Goal: Task Accomplishment & Management: Complete application form

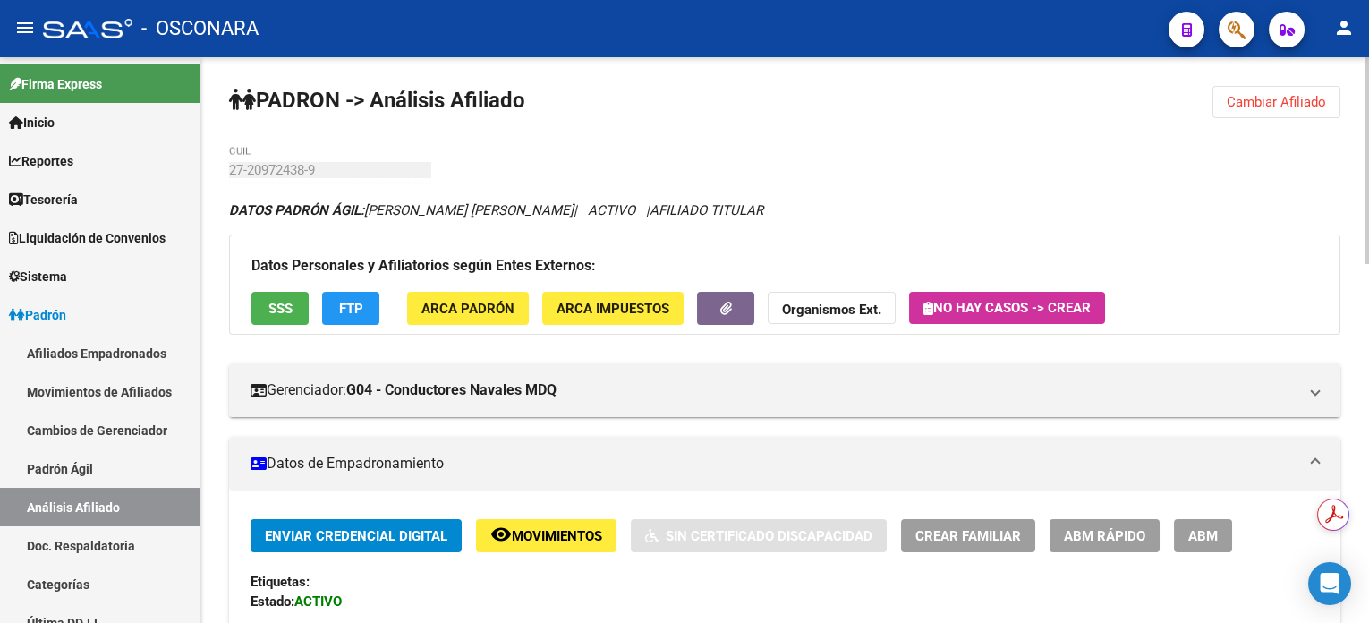
click at [1264, 101] on span "Cambiar Afiliado" at bounding box center [1276, 102] width 99 height 16
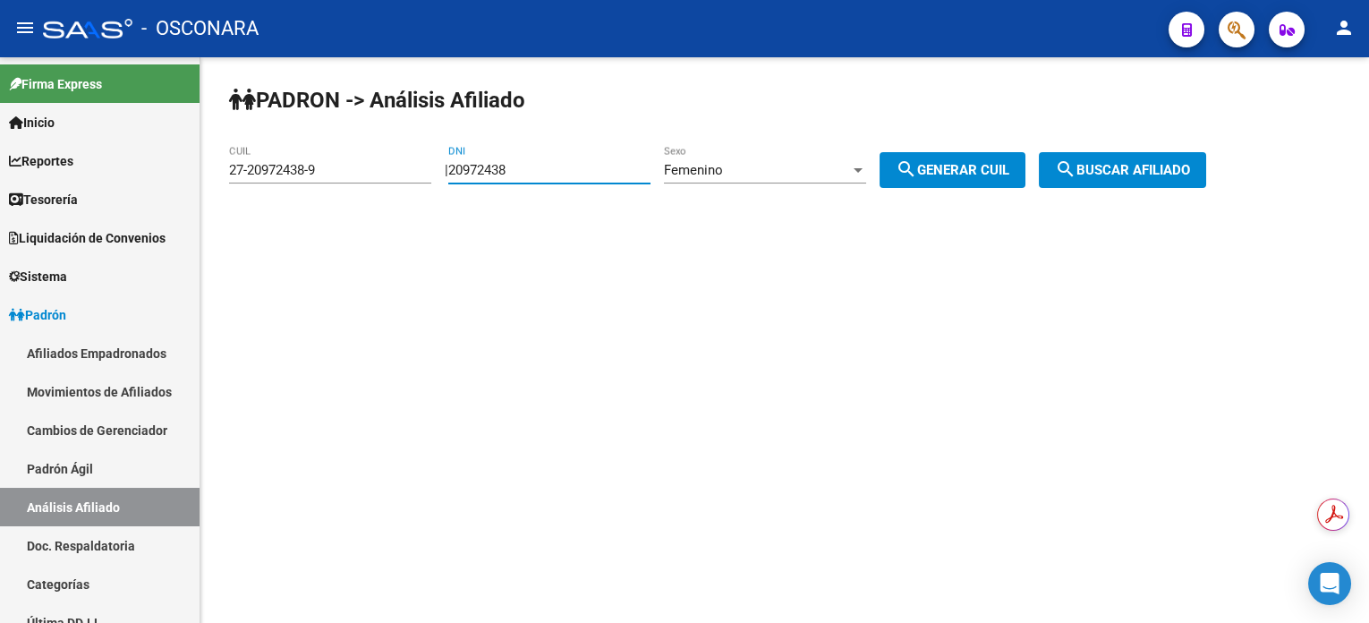
click at [634, 169] on input "20972438" at bounding box center [549, 170] width 202 height 16
paste input "70847671"
type input "70847671"
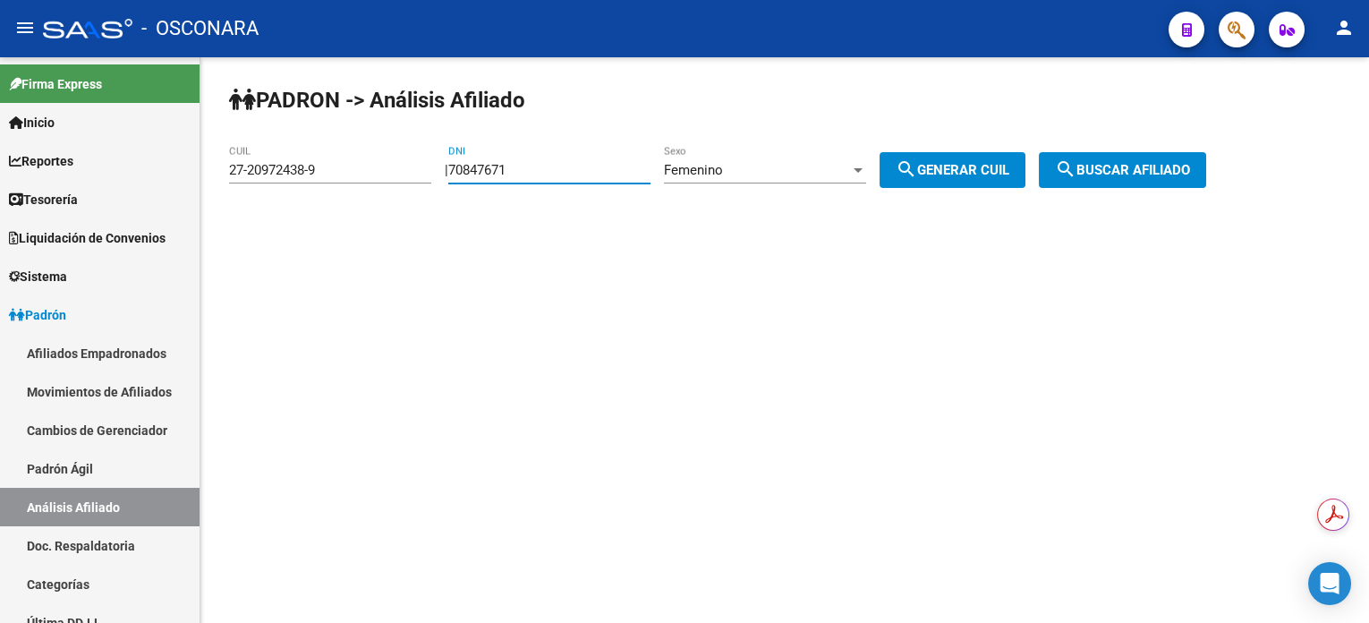
click at [1008, 162] on span "search Generar CUIL" at bounding box center [953, 170] width 114 height 16
type input "23-70847671-4"
click at [1142, 188] on div "PADRON -> Análisis Afiliado 23-70847671-4 CUIL | 70847671 DNI Femenino Sexo sea…" at bounding box center [784, 151] width 1169 height 188
click at [1124, 164] on span "search Buscar afiliado" at bounding box center [1122, 170] width 135 height 16
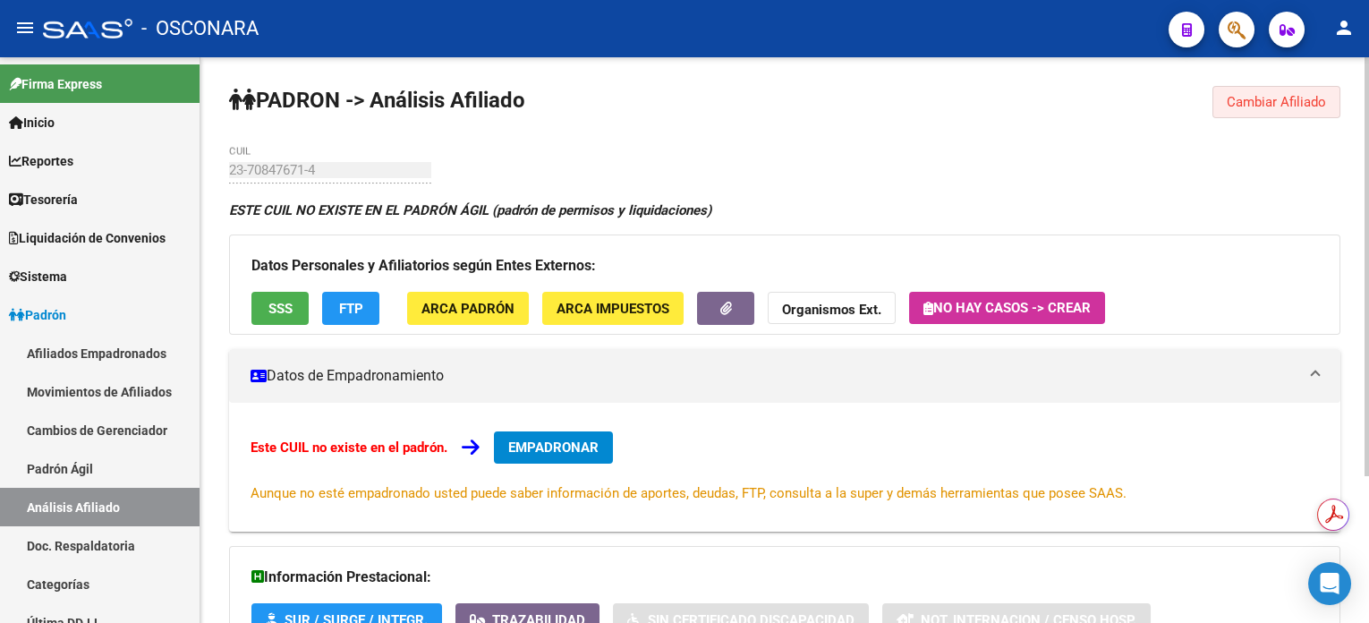
click at [1273, 105] on span "Cambiar Afiliado" at bounding box center [1276, 102] width 99 height 16
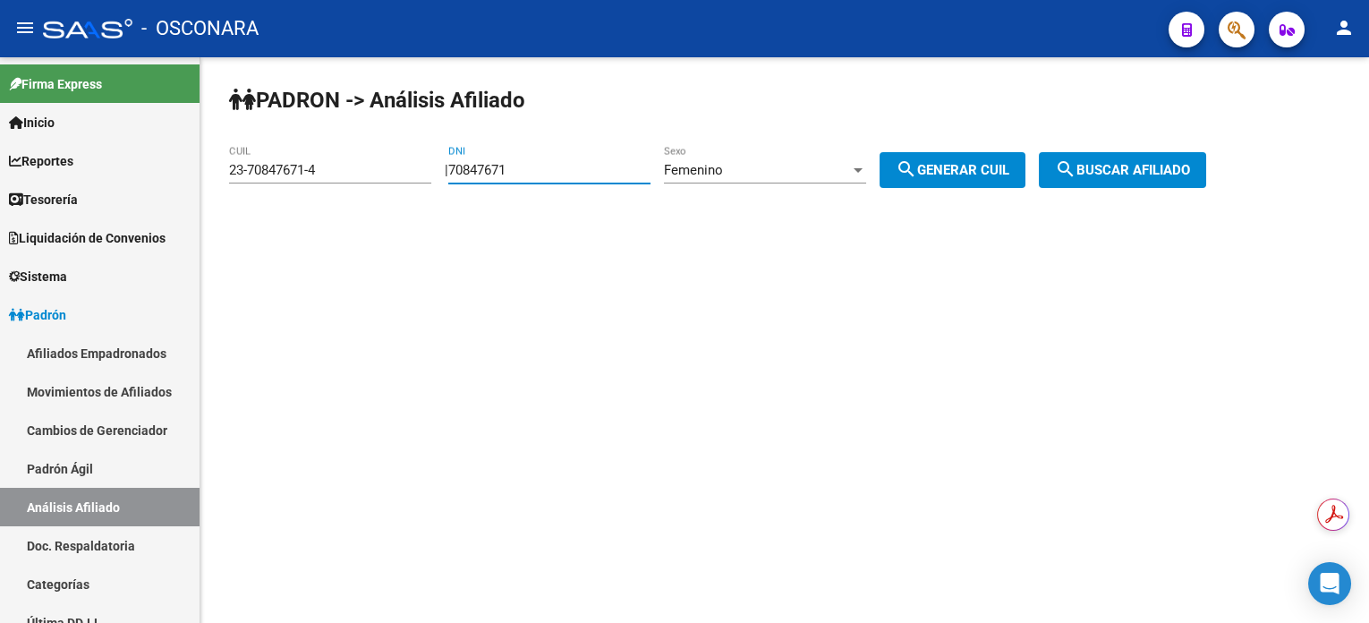
drag, startPoint x: 543, startPoint y: 172, endPoint x: 420, endPoint y: 172, distance: 123.5
click at [420, 172] on app-analisis-afiliado "PADRON -> Análisis Afiliado 23-70847671-4 CUIL | 70847671 DNI Femenino Sexo sea…" at bounding box center [724, 170] width 991 height 16
paste input "56659508"
type input "56659508"
click at [866, 172] on div at bounding box center [858, 170] width 16 height 14
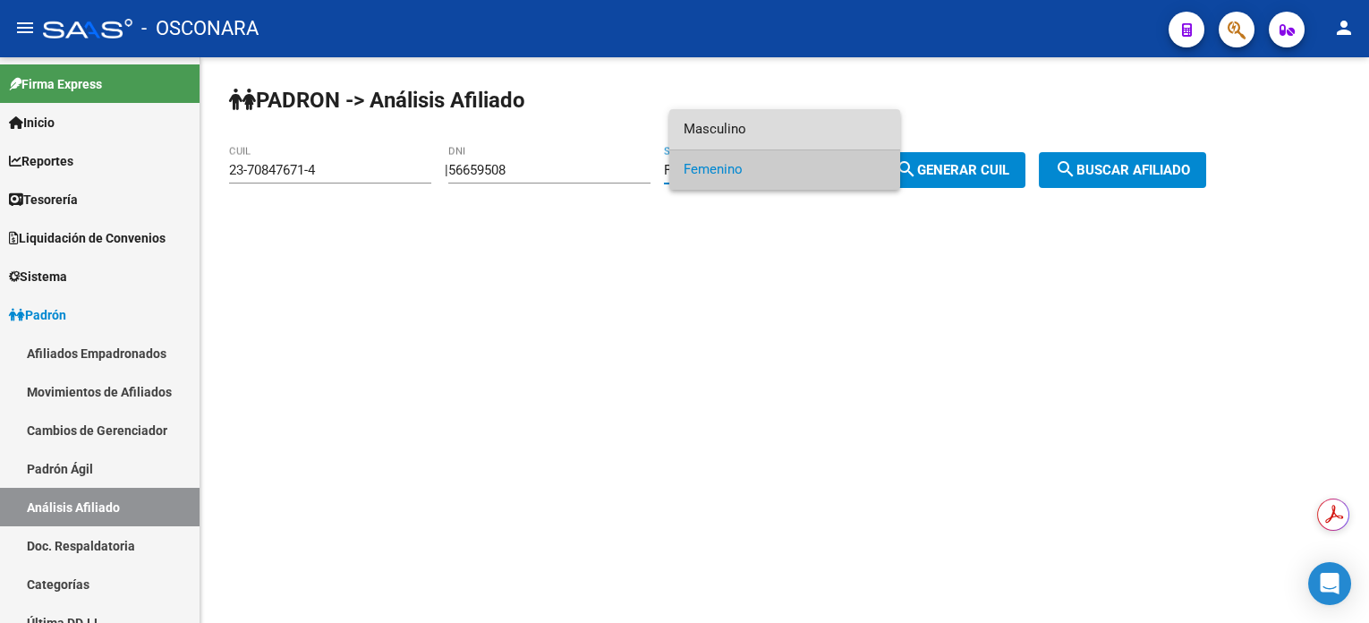
click at [850, 120] on span "Masculino" at bounding box center [785, 129] width 202 height 40
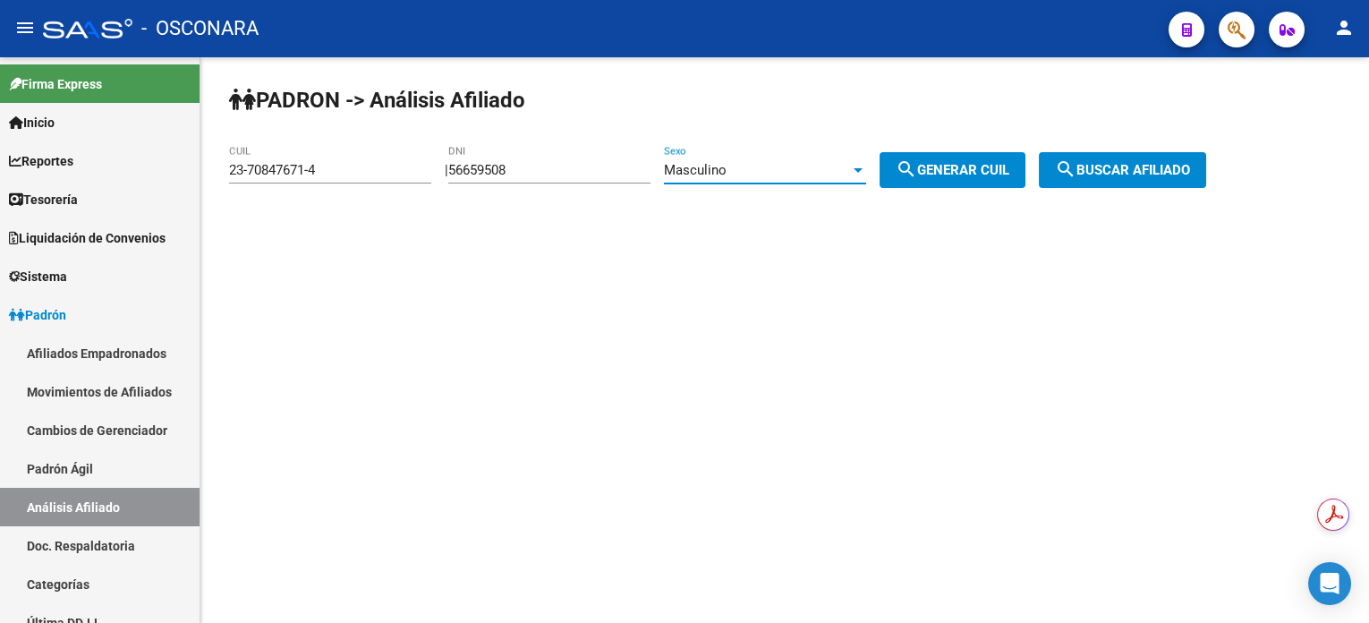
click at [917, 175] on mat-icon "search" at bounding box center [906, 168] width 21 height 21
type input "20-56659508-8"
click at [1098, 167] on span "search Buscar afiliado" at bounding box center [1122, 170] width 135 height 16
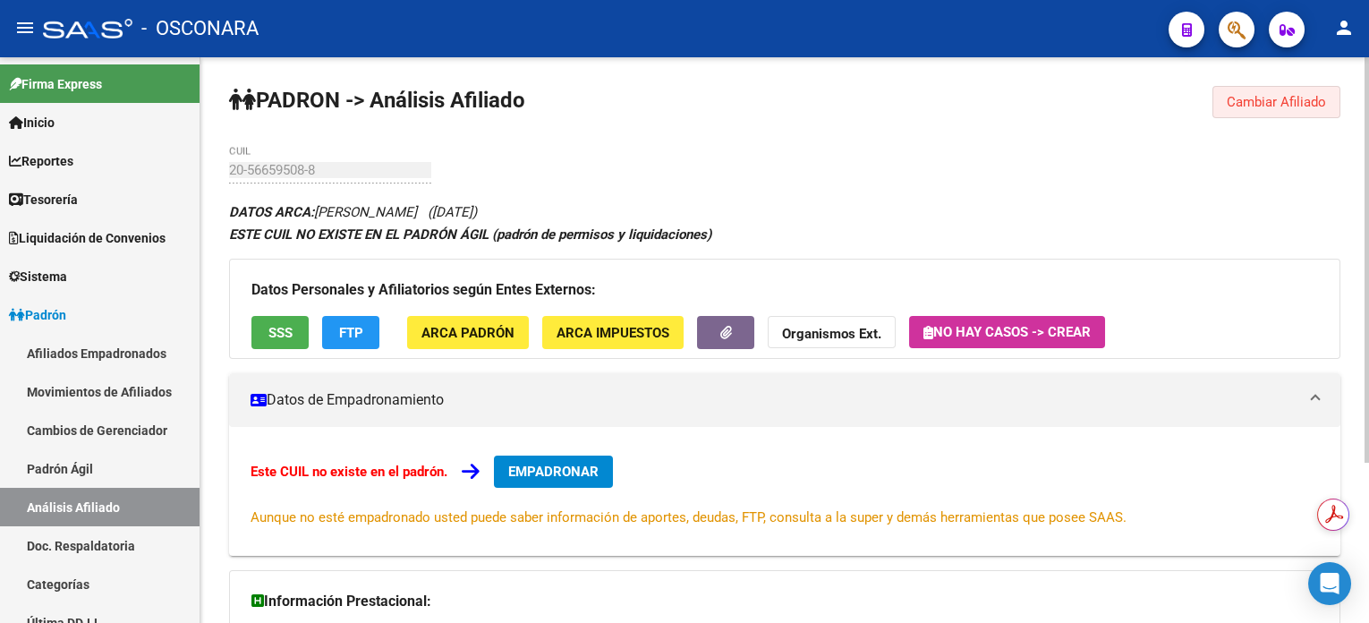
click at [1259, 102] on span "Cambiar Afiliado" at bounding box center [1276, 102] width 99 height 16
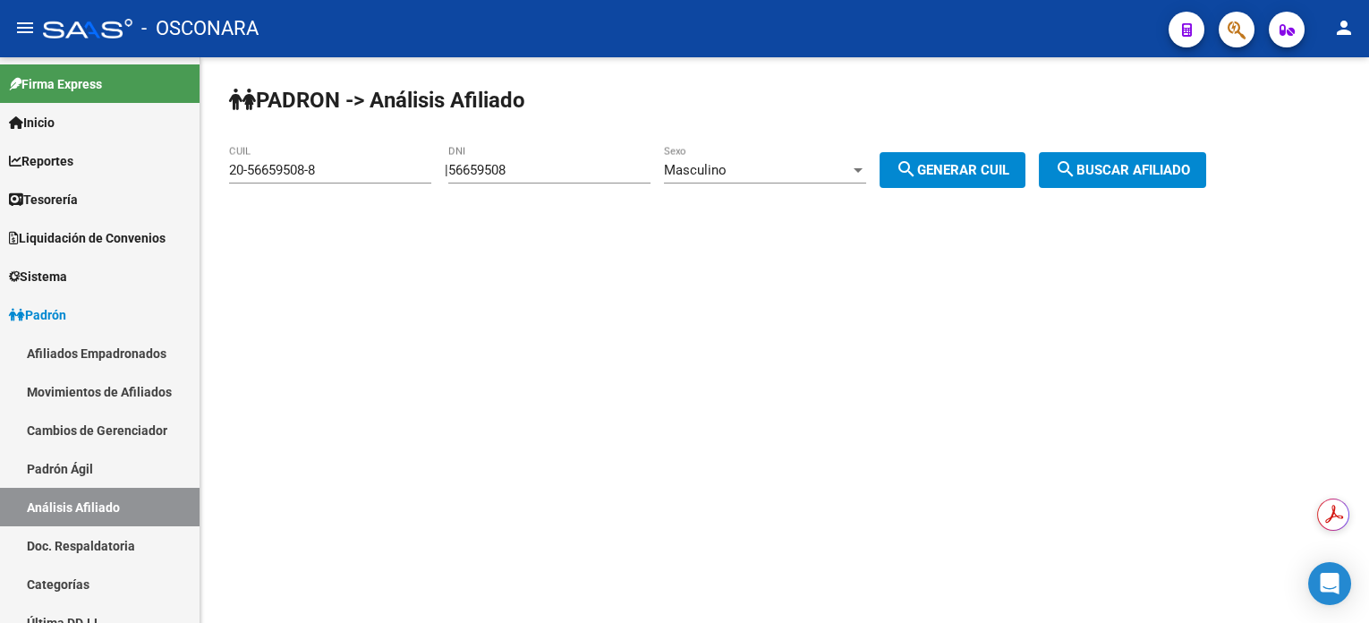
click at [624, 172] on input "56659508" at bounding box center [549, 170] width 202 height 16
paste input "7059238"
type input "70592388"
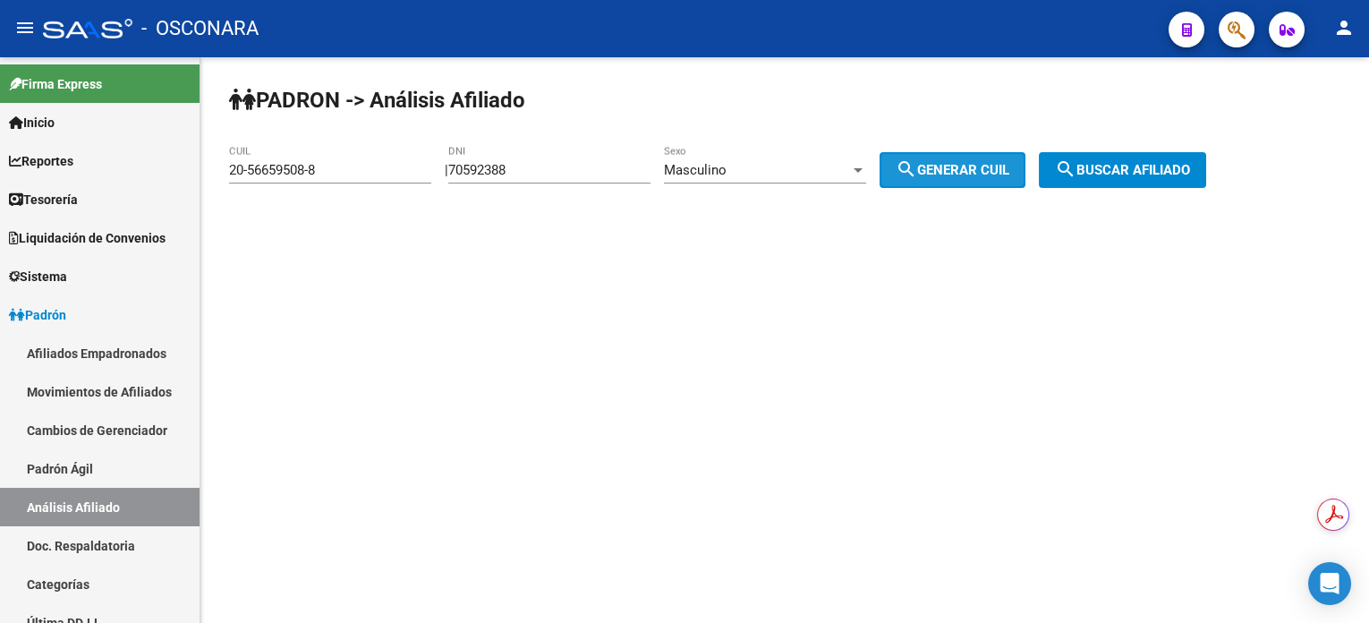
click at [943, 165] on span "search Generar CUIL" at bounding box center [953, 170] width 114 height 16
type input "20-70592388-5"
click at [533, 154] on div "70592388 DNI" at bounding box center [549, 164] width 202 height 38
click at [533, 155] on div "70592388 DNI" at bounding box center [549, 164] width 202 height 38
click at [537, 160] on div "70592388 DNI" at bounding box center [549, 164] width 202 height 38
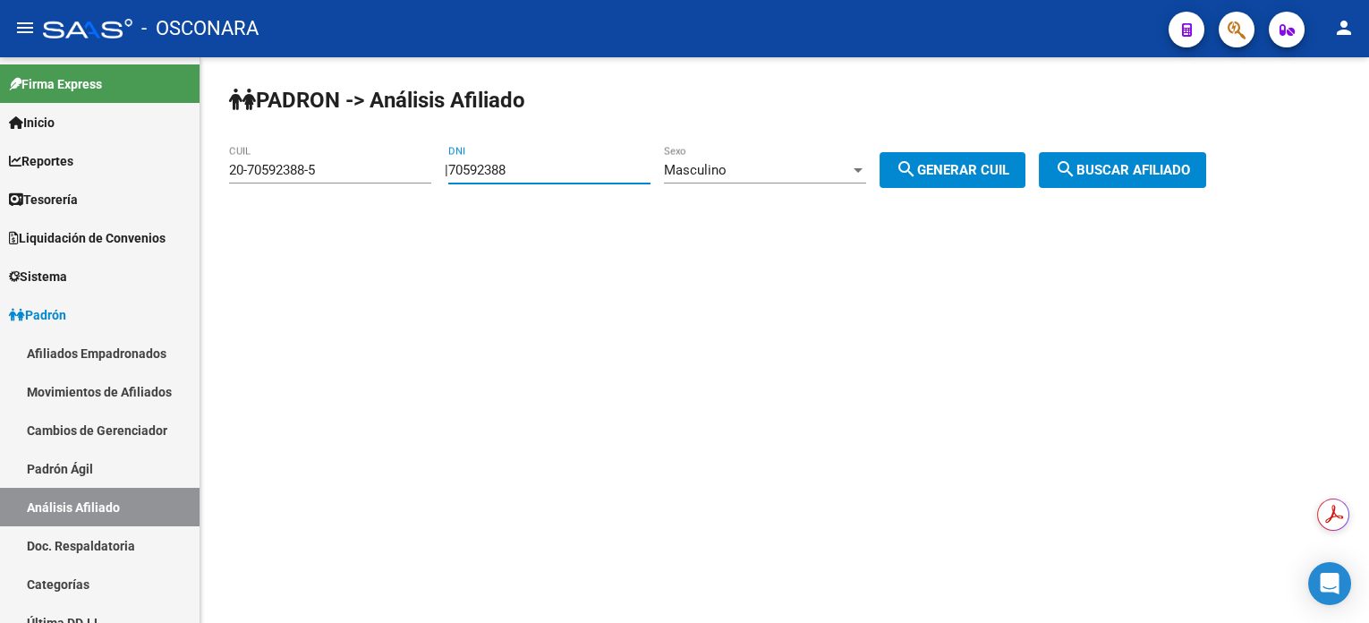
click at [537, 162] on input "70592388" at bounding box center [549, 170] width 202 height 16
paste input "44766085"
type input "44766085"
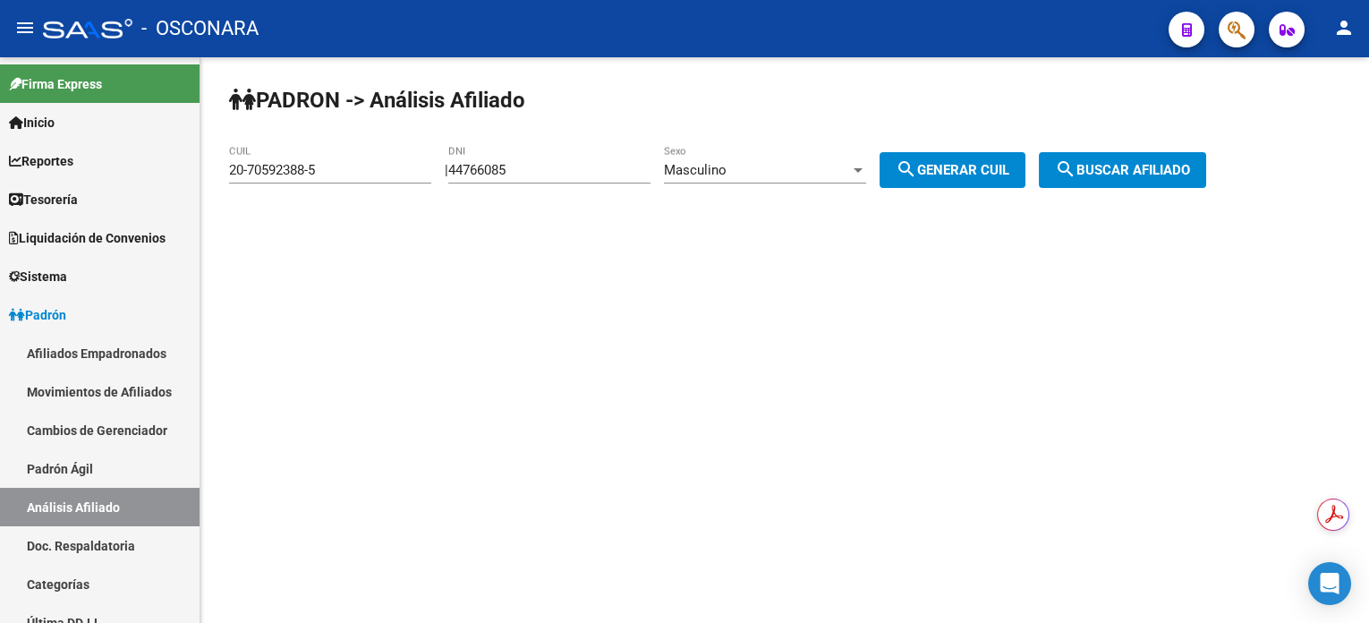
click at [792, 146] on div "Masculino Sexo" at bounding box center [765, 164] width 202 height 38
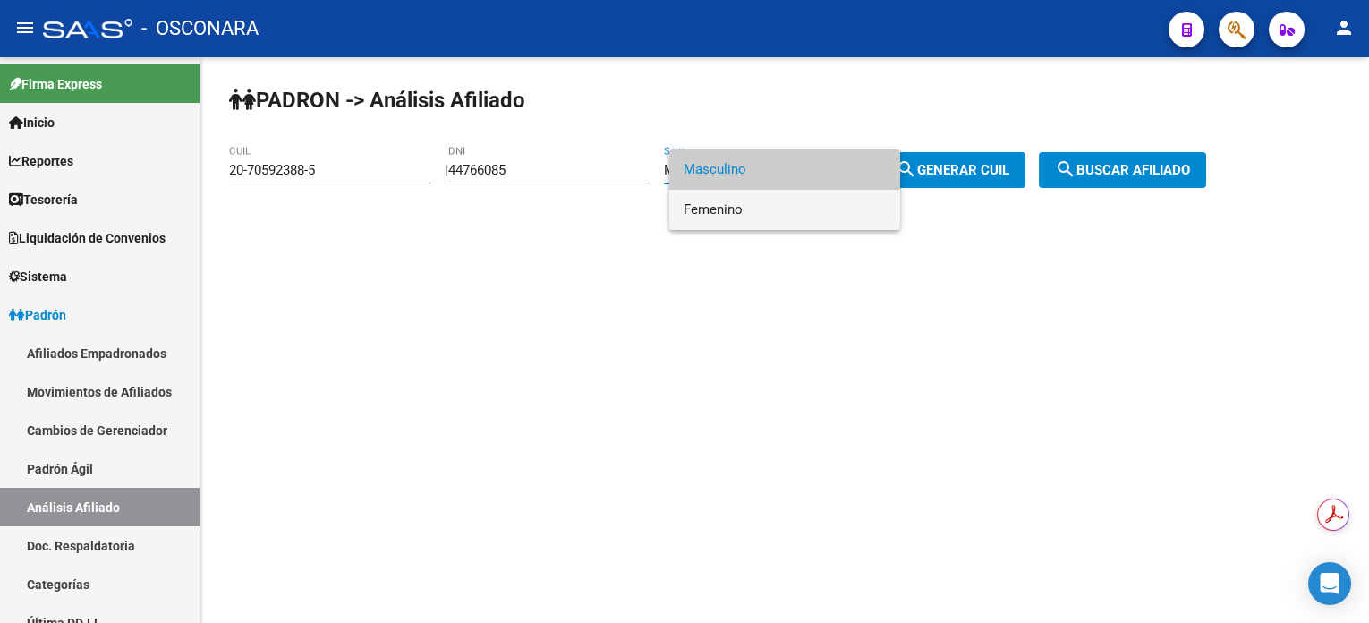
click at [778, 221] on span "Femenino" at bounding box center [785, 210] width 202 height 40
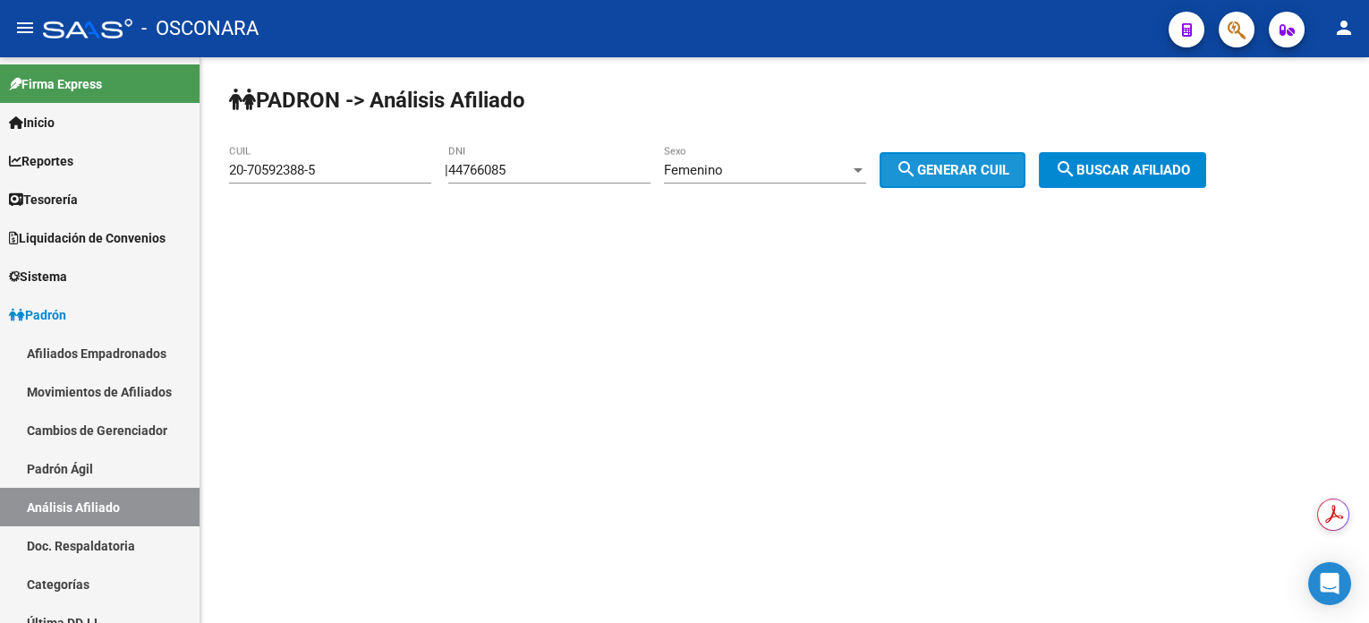
drag, startPoint x: 954, startPoint y: 151, endPoint x: 1173, endPoint y: 170, distance: 220.0
click at [955, 153] on button "search Generar CUIL" at bounding box center [953, 170] width 146 height 36
type input "27-44766085-2"
click at [1142, 179] on button "search Buscar afiliado" at bounding box center [1122, 170] width 167 height 36
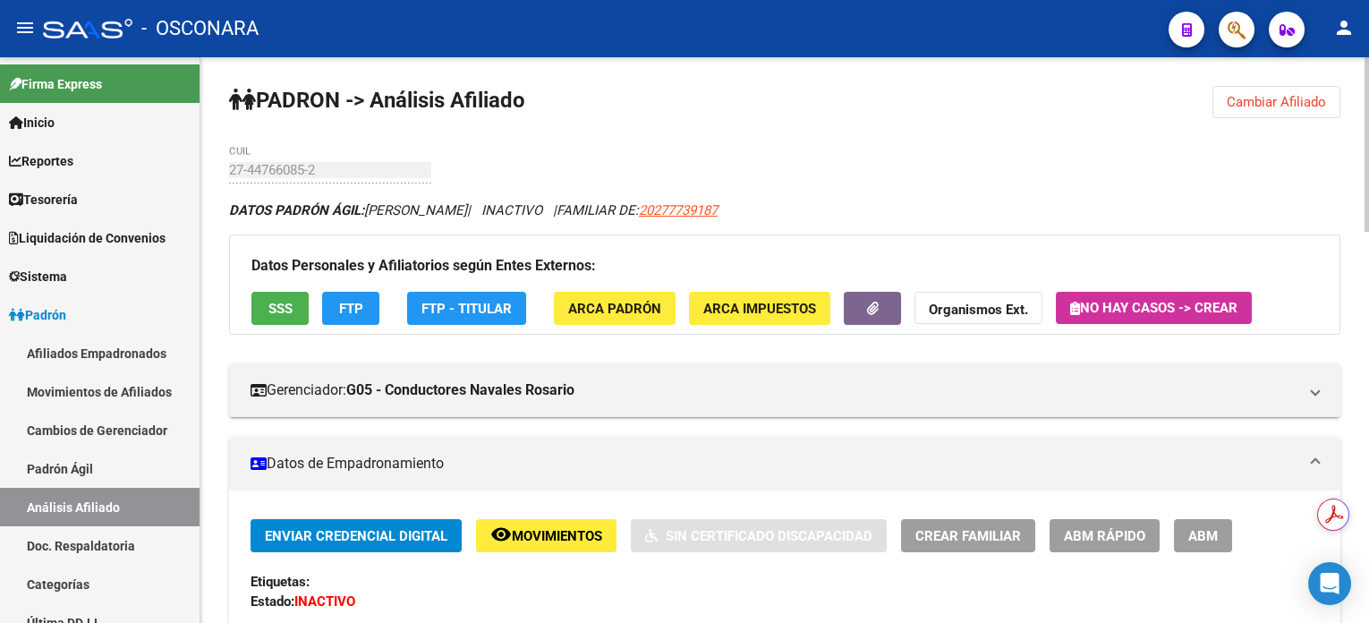
click at [1305, 96] on span "Cambiar Afiliado" at bounding box center [1276, 102] width 99 height 16
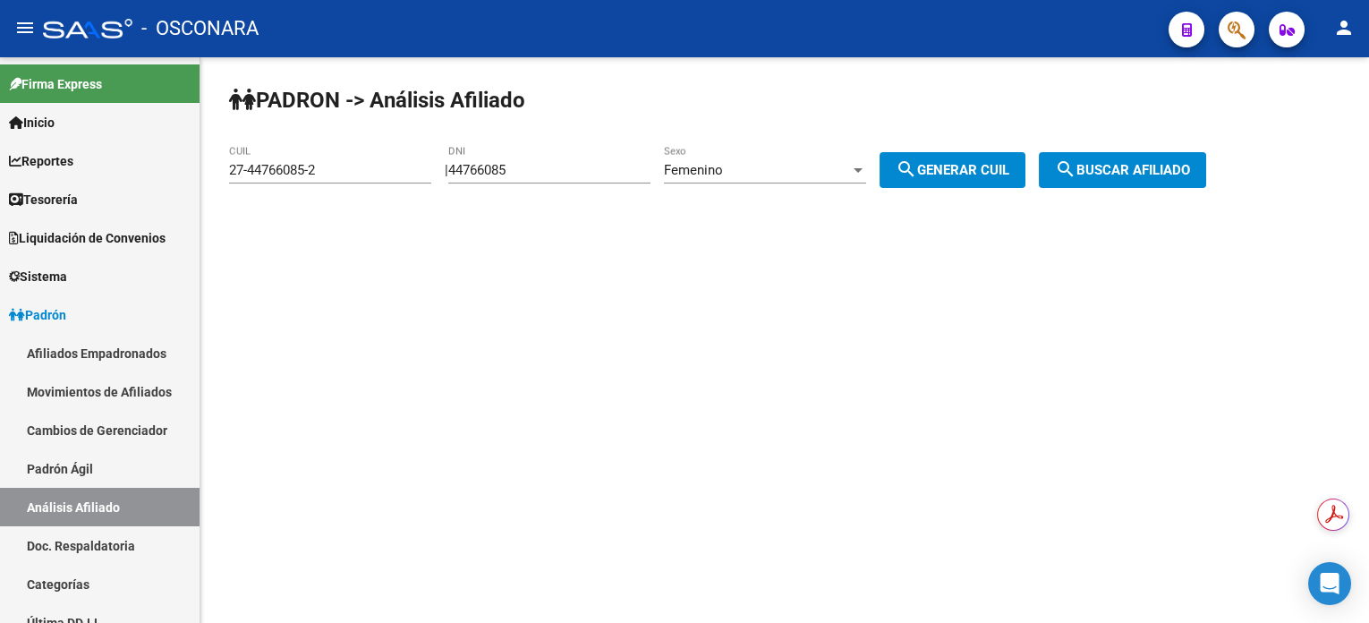
click at [536, 174] on input "44766085" at bounding box center [549, 170] width 202 height 16
click at [533, 170] on input "44766085" at bounding box center [549, 170] width 202 height 16
paste input "467992"
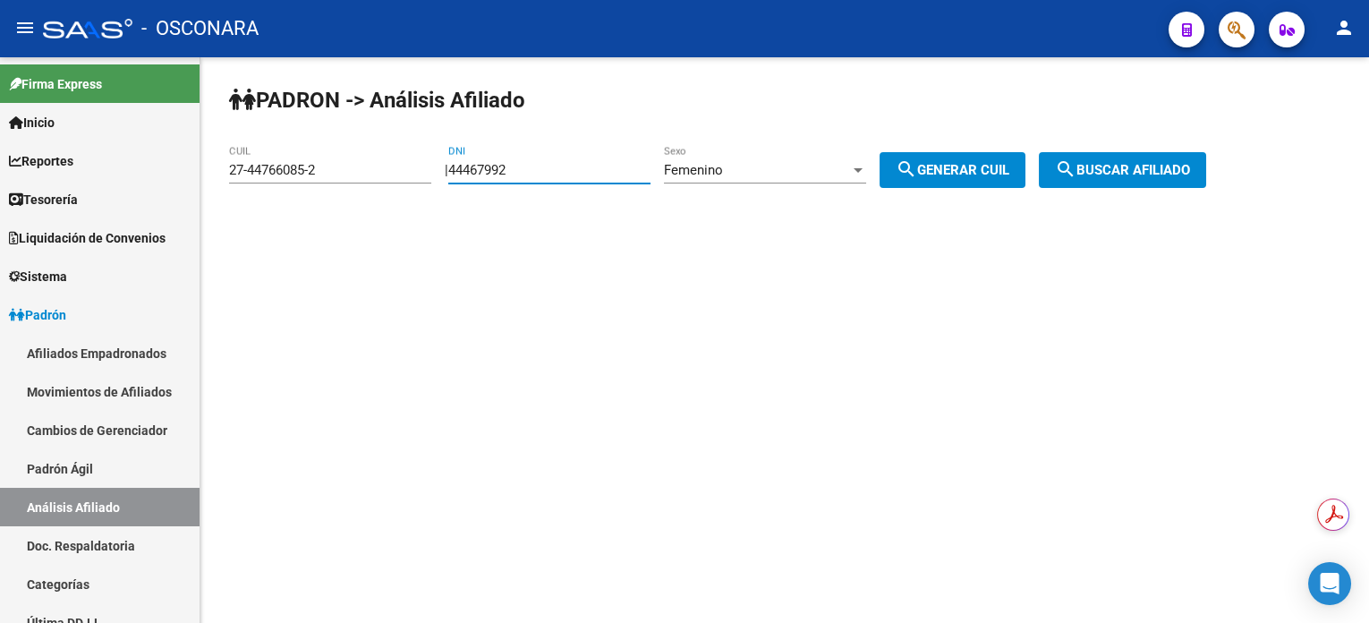
type input "44467992"
click at [803, 112] on div "PADRON -> Análisis Afiliado 27-44766085-2 CUIL | 44467992 DNI Femenino Sexo sea…" at bounding box center [784, 151] width 1169 height 188
click at [784, 176] on div "Femenino" at bounding box center [757, 170] width 186 height 16
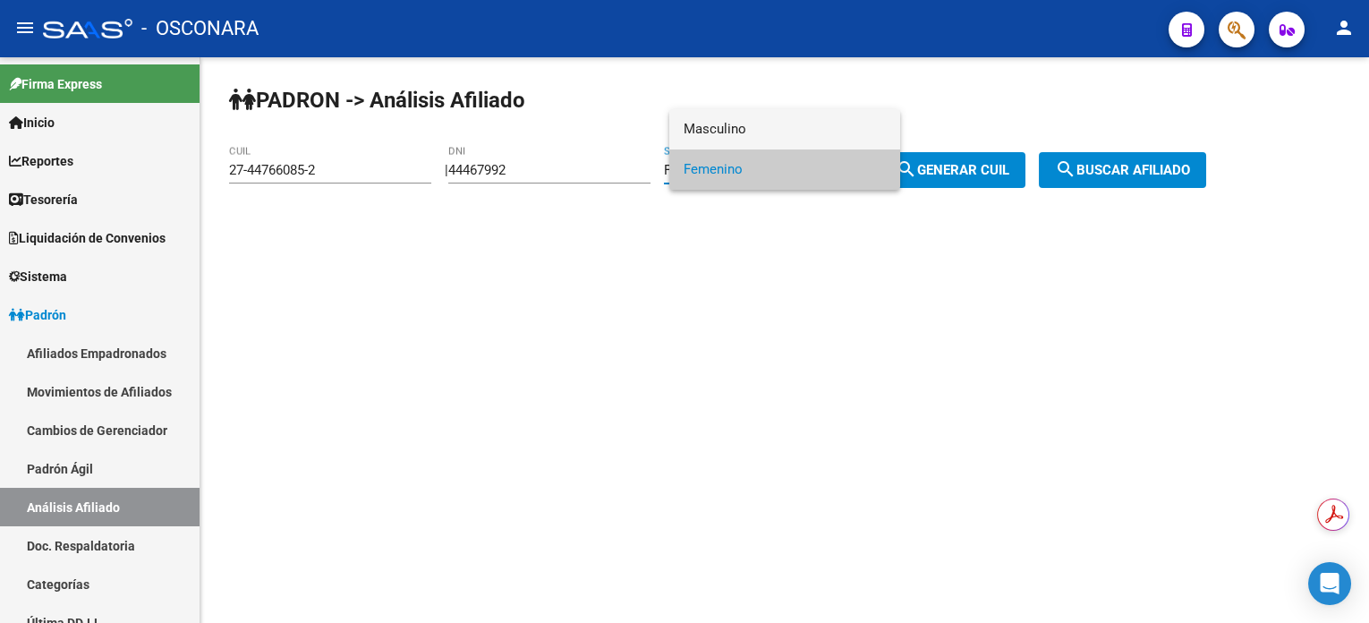
click at [779, 119] on span "Masculino" at bounding box center [785, 129] width 202 height 40
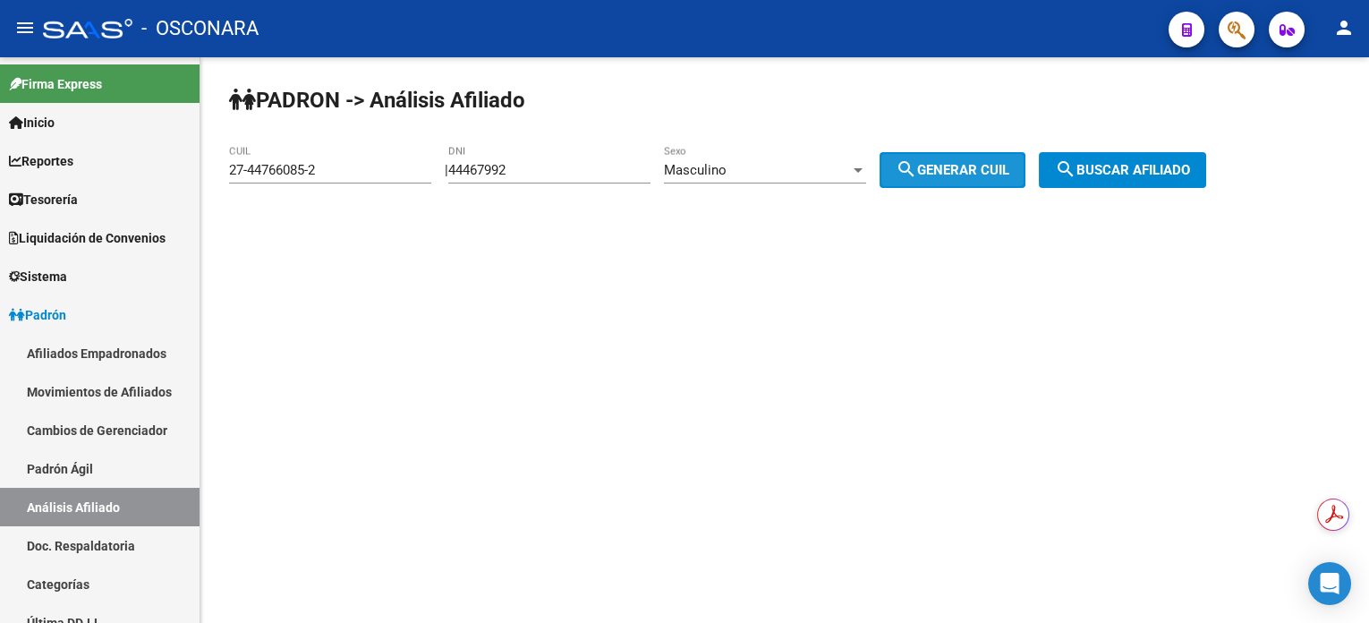
click at [954, 172] on span "search Generar CUIL" at bounding box center [953, 170] width 114 height 16
type input "20-44467992-2"
click at [1097, 191] on div "PADRON -> Análisis Afiliado 20-44467992-2 CUIL | 44467992 DNI Masculino Sexo se…" at bounding box center [784, 151] width 1169 height 188
click at [1102, 171] on span "search Buscar afiliado" at bounding box center [1122, 170] width 135 height 16
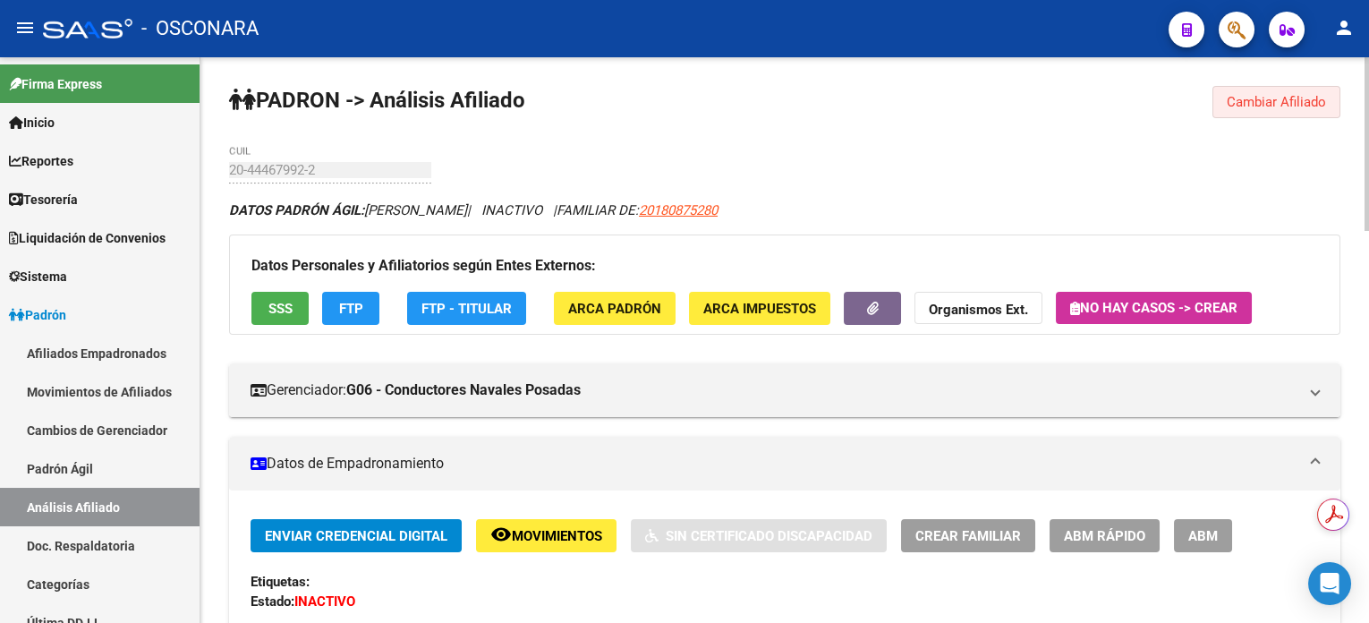
click at [1269, 111] on button "Cambiar Afiliado" at bounding box center [1277, 102] width 128 height 32
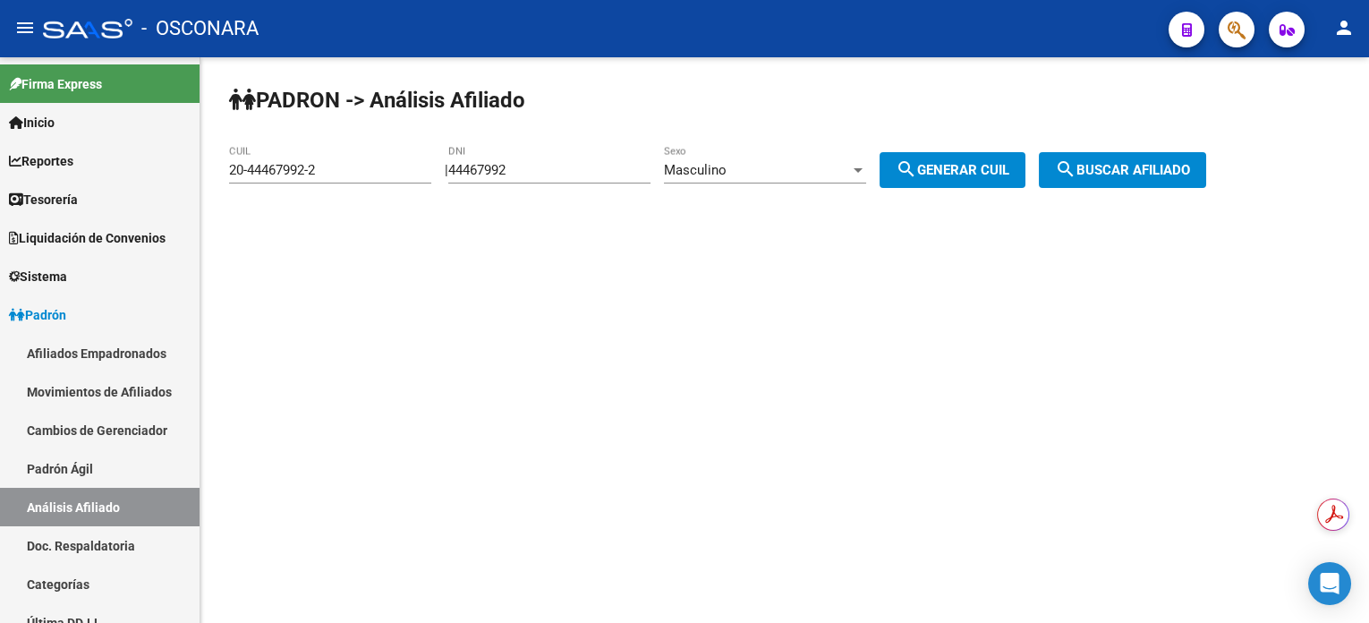
click at [635, 168] on input "44467992" at bounding box center [549, 170] width 202 height 16
paste input "294420"
paste input "44294420"
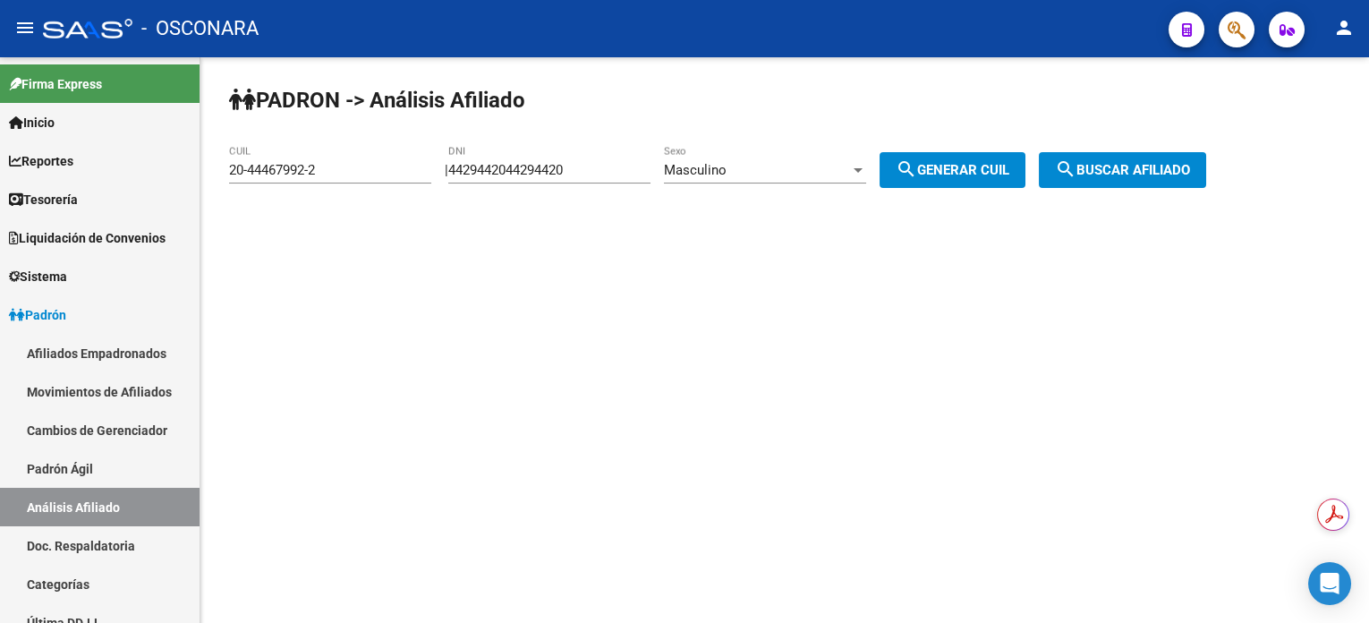
click at [623, 155] on div "4429442044294420 DNI" at bounding box center [549, 164] width 202 height 38
click at [624, 159] on div "4429442044294420 DNI" at bounding box center [549, 164] width 202 height 38
drag, startPoint x: 624, startPoint y: 159, endPoint x: 674, endPoint y: 165, distance: 50.4
click at [625, 160] on div "4429442044294420 DNI" at bounding box center [549, 164] width 202 height 38
click at [651, 170] on input "4429442044294420" at bounding box center [549, 170] width 202 height 16
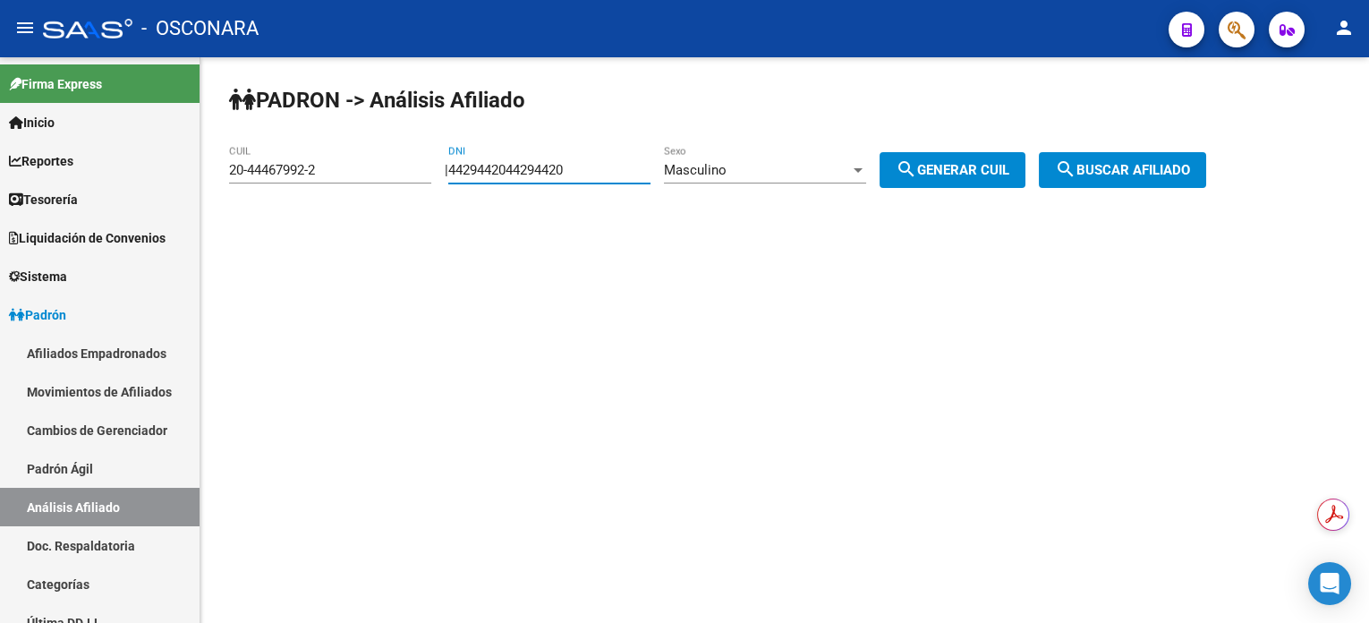
click at [651, 170] on input "4429442044294420" at bounding box center [549, 170] width 202 height 16
paste input "number"
type input "44294420"
click at [1009, 176] on span "search Generar CUIL" at bounding box center [953, 170] width 114 height 16
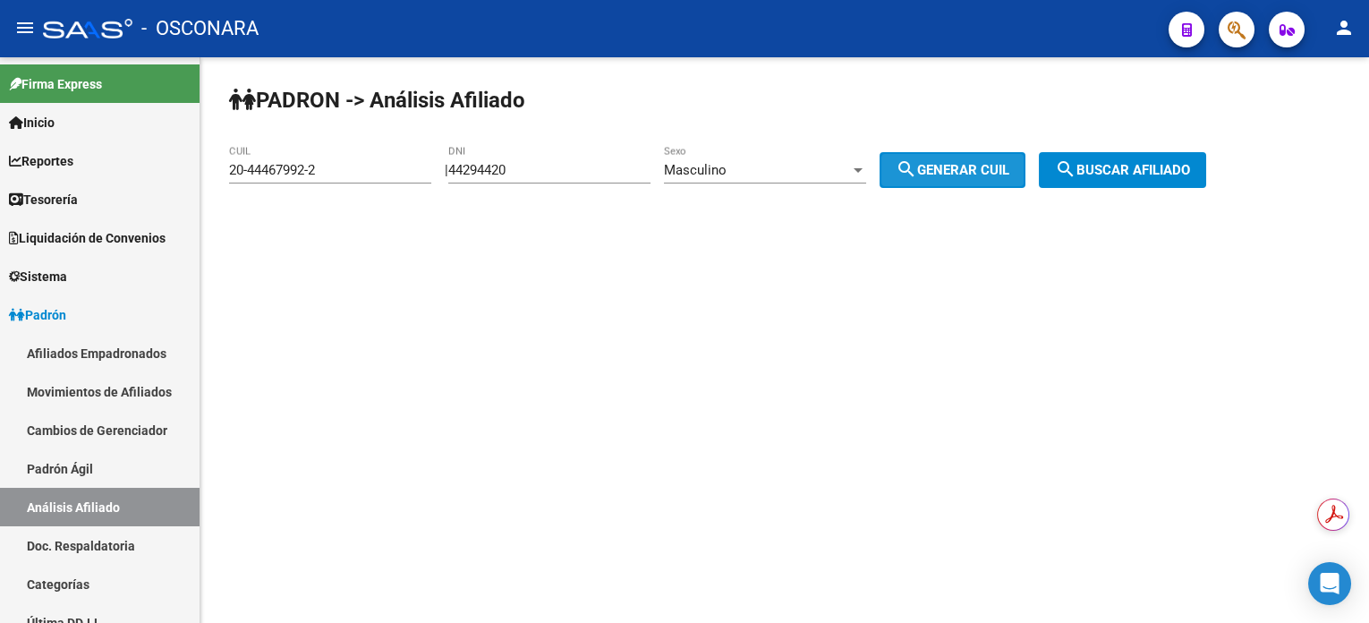
type input "20-44294420-3"
click at [1077, 177] on mat-icon "search" at bounding box center [1065, 168] width 21 height 21
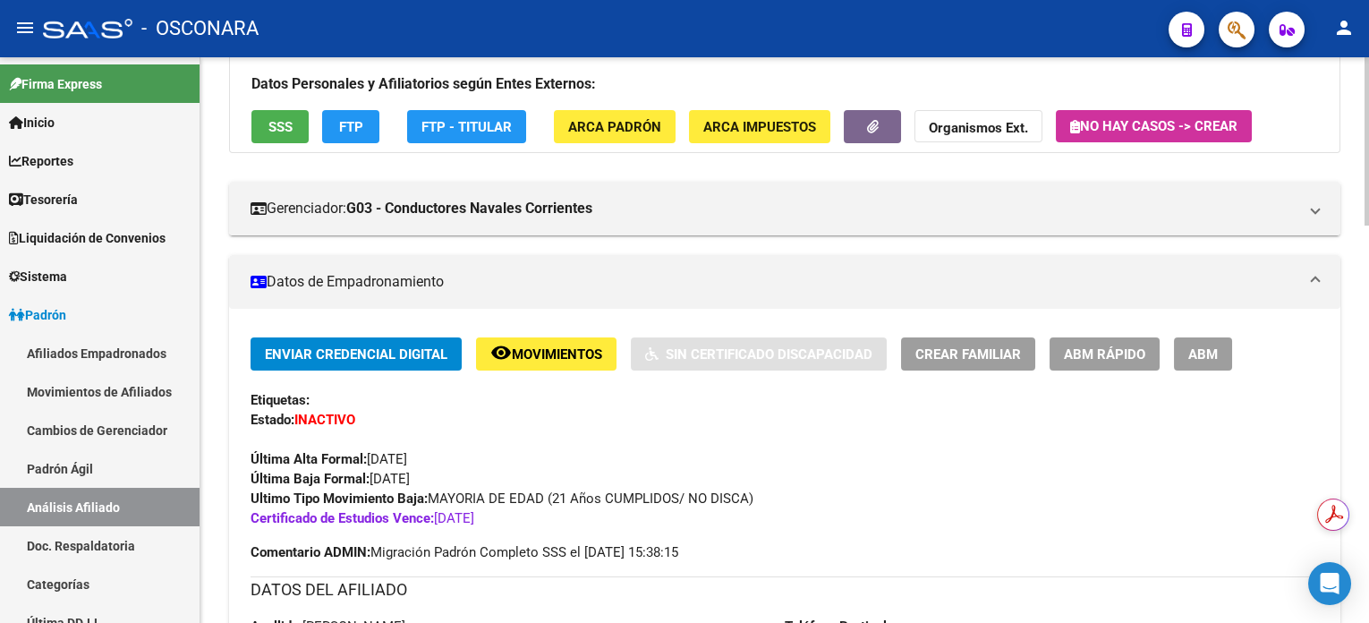
scroll to position [238, 0]
